Goal: Find specific page/section: Find specific page/section

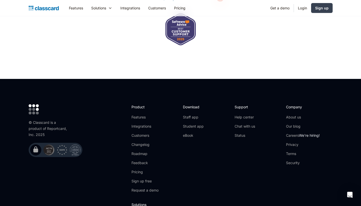
scroll to position [1646, 0]
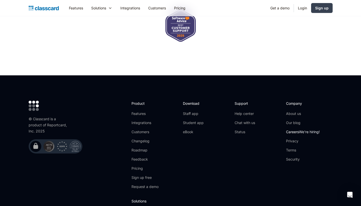
click at [294, 129] on link "Careers We're hiring!" at bounding box center [303, 131] width 34 height 5
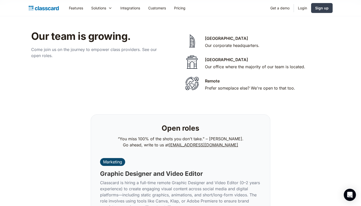
scroll to position [1070, 0]
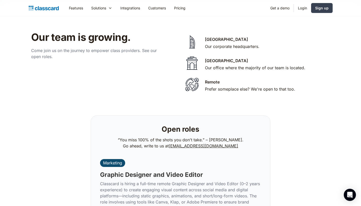
click at [215, 79] on div "Remote" at bounding box center [212, 82] width 15 height 6
click at [232, 79] on div "Remote Prefer someplace else? We're open to that too." at bounding box center [250, 86] width 90 height 14
drag, startPoint x: 249, startPoint y: 62, endPoint x: 261, endPoint y: 62, distance: 12.2
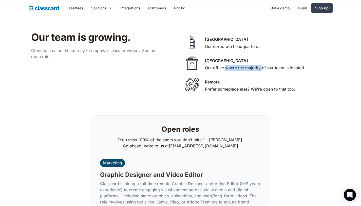
click at [261, 65] on div "Our office where the majority of our team is located." at bounding box center [255, 68] width 100 height 6
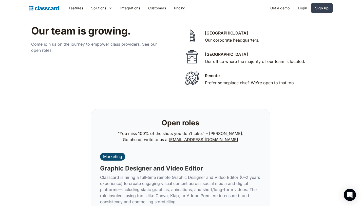
scroll to position [1106, 0]
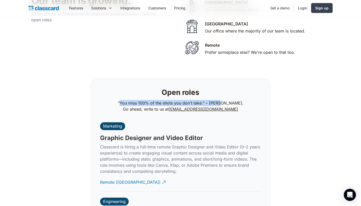
drag, startPoint x: 124, startPoint y: 97, endPoint x: 224, endPoint y: 94, distance: 100.3
click at [224, 100] on p "“You miss 100% of the shots you don't take.” – [PERSON_NAME]. Go ahead, write t…" at bounding box center [181, 106] width 126 height 12
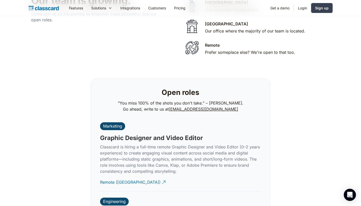
click at [238, 101] on p "“You miss 100% of the shots you don't take.” – [PERSON_NAME]. Go ahead, write t…" at bounding box center [181, 106] width 126 height 12
drag, startPoint x: 168, startPoint y: 97, endPoint x: 206, endPoint y: 97, distance: 38.2
click at [206, 100] on p "“You miss 100% of the shots you don't take.” – [PERSON_NAME]. Go ahead, write t…" at bounding box center [181, 106] width 126 height 12
click at [207, 100] on p "“You miss 100% of the shots you don't take.” – [PERSON_NAME]. Go ahead, write t…" at bounding box center [181, 106] width 126 height 12
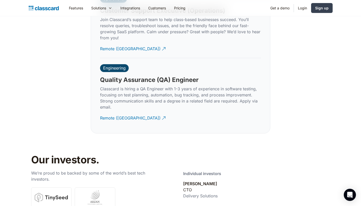
scroll to position [1585, 0]
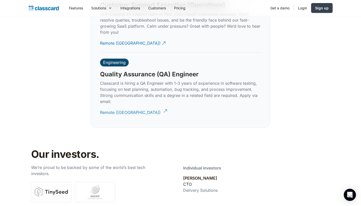
click at [163, 108] on img at bounding box center [165, 110] width 5 height 5
